Goal: Obtain resource: Obtain resource

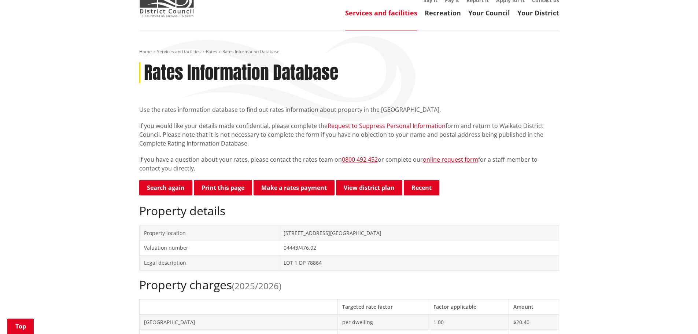
scroll to position [110, 0]
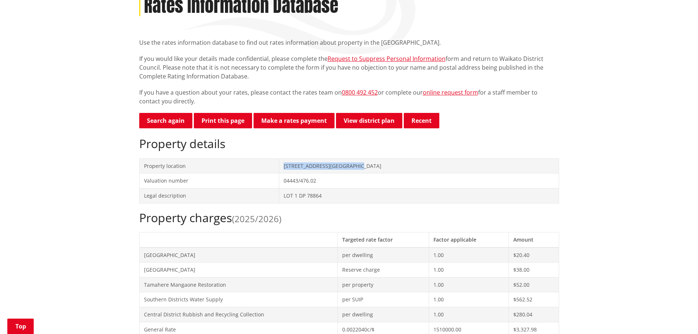
drag, startPoint x: 389, startPoint y: 165, endPoint x: 289, endPoint y: 166, distance: 100.1
click at [289, 166] on tr "Property location [STREET_ADDRESS][GEOGRAPHIC_DATA]" at bounding box center [349, 165] width 420 height 15
copy tr "[STREET_ADDRESS][GEOGRAPHIC_DATA]"
click at [310, 240] on th at bounding box center [238, 239] width 198 height 15
drag, startPoint x: 383, startPoint y: 166, endPoint x: 298, endPoint y: 170, distance: 85.5
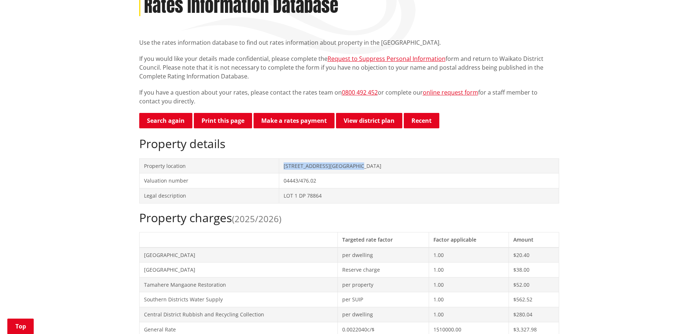
click at [298, 170] on td "[STREET_ADDRESS][GEOGRAPHIC_DATA]" at bounding box center [419, 165] width 280 height 15
copy td "[STREET_ADDRESS][GEOGRAPHIC_DATA]"
drag, startPoint x: 341, startPoint y: 196, endPoint x: 288, endPoint y: 199, distance: 53.2
click at [288, 199] on tr "Legal description LOT 1 DP 78864" at bounding box center [349, 195] width 420 height 15
copy tr "LOT 1 DP 78864"
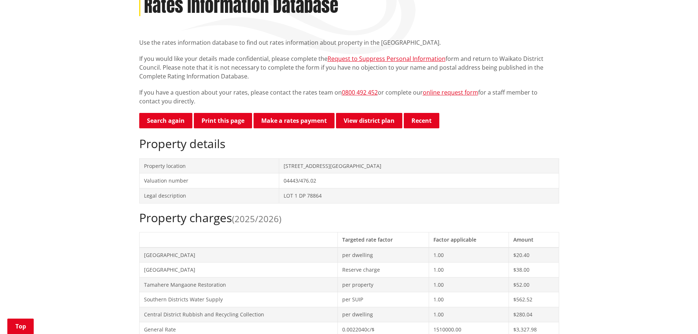
click at [259, 287] on td "Tamahere Mangaone Restoration" at bounding box center [238, 284] width 198 height 15
drag, startPoint x: 352, startPoint y: 195, endPoint x: 284, endPoint y: 199, distance: 67.6
click at [284, 199] on tr "Legal description LOT 1 DP 78864" at bounding box center [349, 195] width 420 height 15
copy tr "LOT 1 DP 78864"
click at [301, 252] on td "[GEOGRAPHIC_DATA]" at bounding box center [238, 254] width 198 height 15
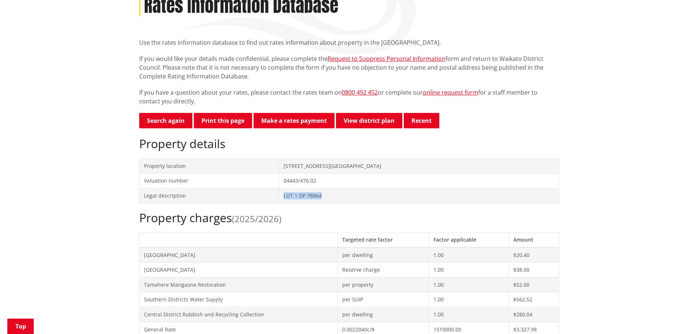
drag, startPoint x: 346, startPoint y: 196, endPoint x: 284, endPoint y: 201, distance: 61.3
click at [286, 202] on tr "Legal description LOT 1 DP 78864" at bounding box center [349, 195] width 420 height 15
copy tr "LOT 1 DP 78864"
click at [297, 230] on div "Property charges (2025/2026) Targeted rate factor Factor applicable Amount [GEO…" at bounding box center [349, 294] width 420 height 166
drag, startPoint x: 342, startPoint y: 196, endPoint x: 290, endPoint y: 197, distance: 51.3
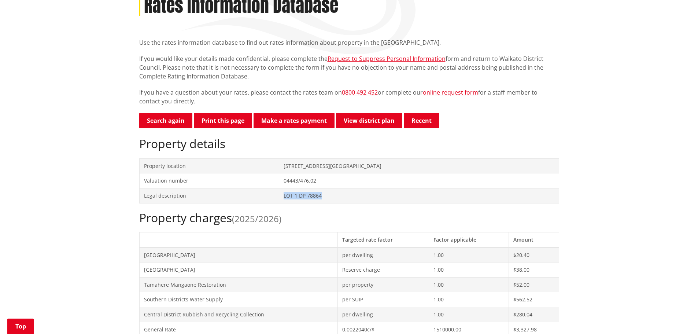
click at [290, 197] on tr "Legal description LOT 1 DP 78864" at bounding box center [349, 195] width 420 height 15
copy tr "LOT 1 DP 78864"
click at [281, 261] on td "[GEOGRAPHIC_DATA]" at bounding box center [238, 254] width 198 height 15
drag, startPoint x: 340, startPoint y: 195, endPoint x: 293, endPoint y: 195, distance: 47.3
click at [293, 195] on tr "Legal description LOT 1 DP 78864" at bounding box center [349, 195] width 420 height 15
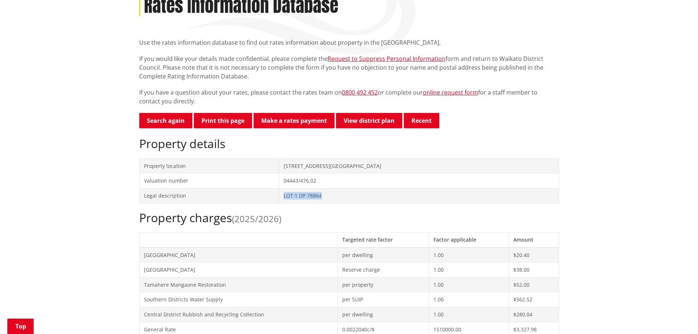
copy tr "LOT 1 DP 78864"
click at [360, 220] on h2 "Property charges (2025/2026)" at bounding box center [349, 218] width 420 height 14
drag, startPoint x: 346, startPoint y: 197, endPoint x: 284, endPoint y: 199, distance: 62.0
click at [284, 199] on tr "Legal description LOT 1 DP 78864" at bounding box center [349, 195] width 420 height 15
copy tr "LOT 1 DP 78864"
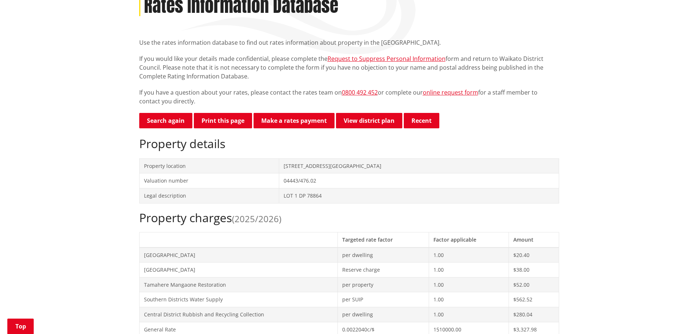
drag, startPoint x: 251, startPoint y: 266, endPoint x: 268, endPoint y: 255, distance: 20.5
click at [251, 266] on td "[GEOGRAPHIC_DATA]" at bounding box center [238, 269] width 198 height 15
drag, startPoint x: 342, startPoint y: 197, endPoint x: 290, endPoint y: 201, distance: 52.2
click at [291, 201] on tr "Legal description LOT 1 DP 78864" at bounding box center [349, 195] width 420 height 15
copy tr "LOT 1 DP 78864"
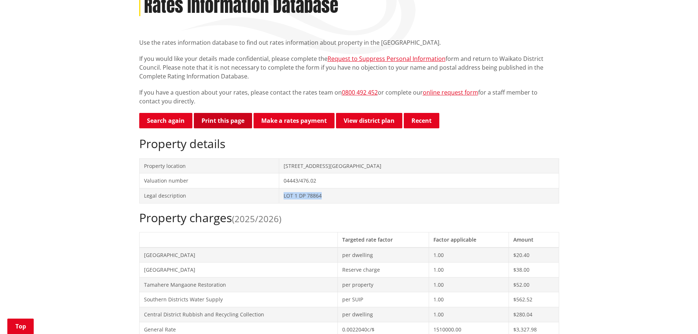
click at [225, 118] on button "Print this page" at bounding box center [223, 120] width 58 height 15
